Goal: Transaction & Acquisition: Purchase product/service

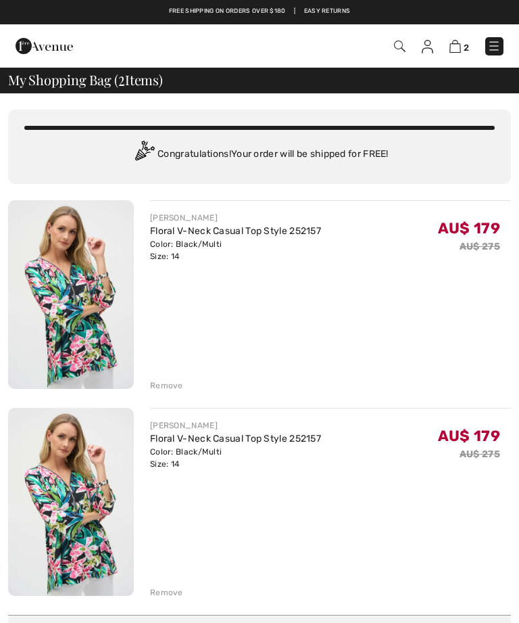
scroll to position [1, 0]
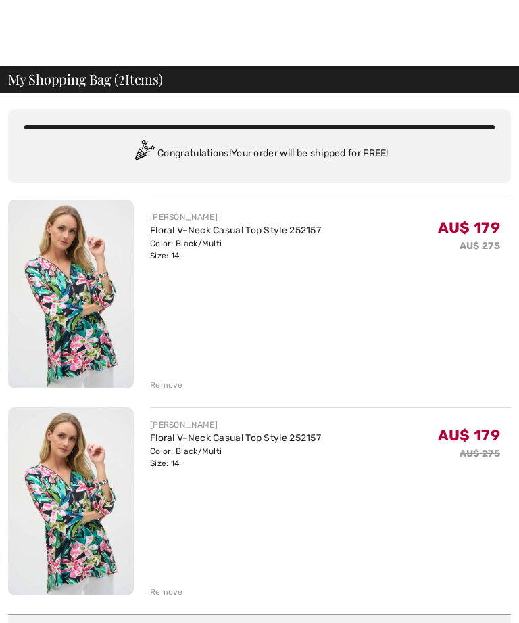
click at [172, 594] on div "Remove" at bounding box center [166, 591] width 33 height 12
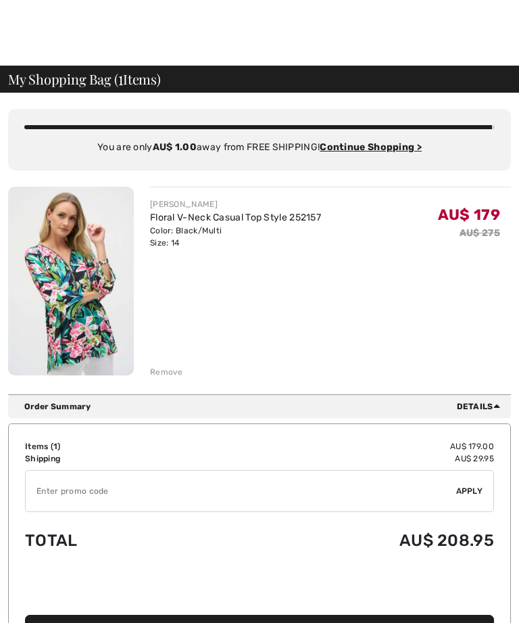
scroll to position [0, 0]
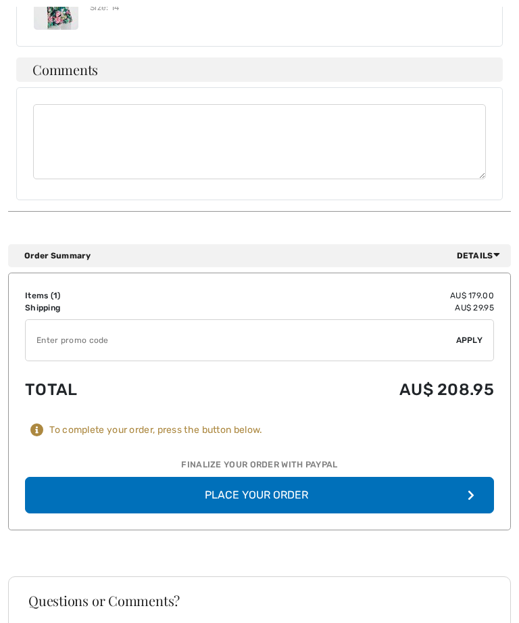
scroll to position [857, 0]
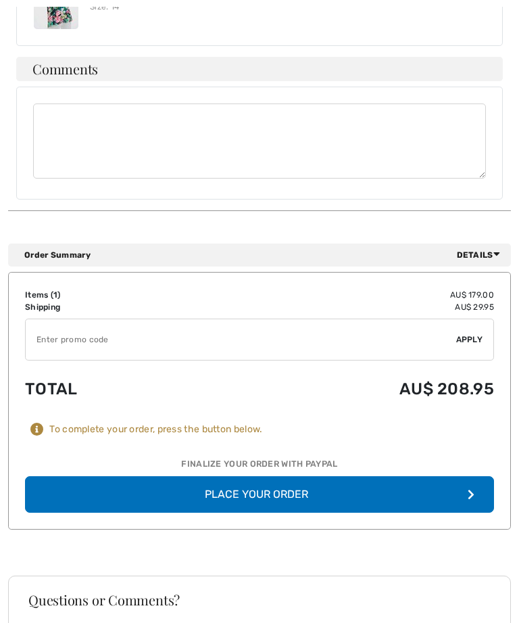
click at [472, 489] on icon "button" at bounding box center [471, 494] width 7 height 11
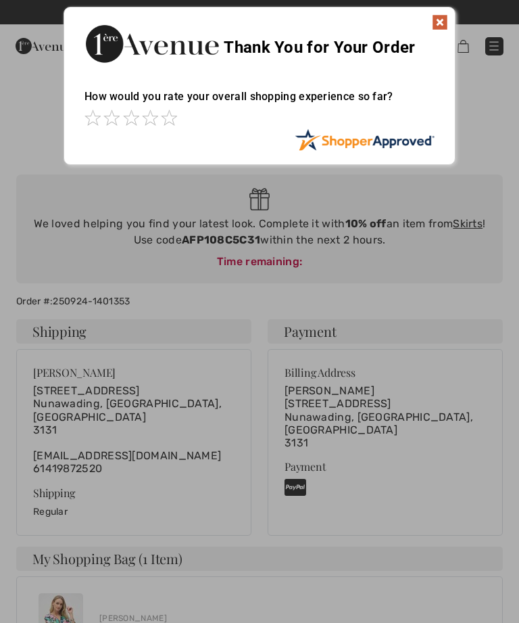
click at [443, 22] on img at bounding box center [440, 22] width 16 height 16
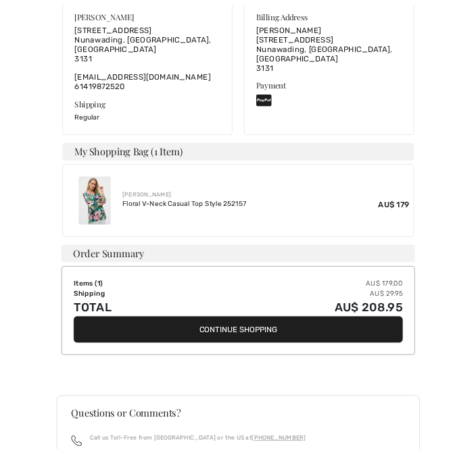
scroll to position [601, 0]
